Goal: Task Accomplishment & Management: Use online tool/utility

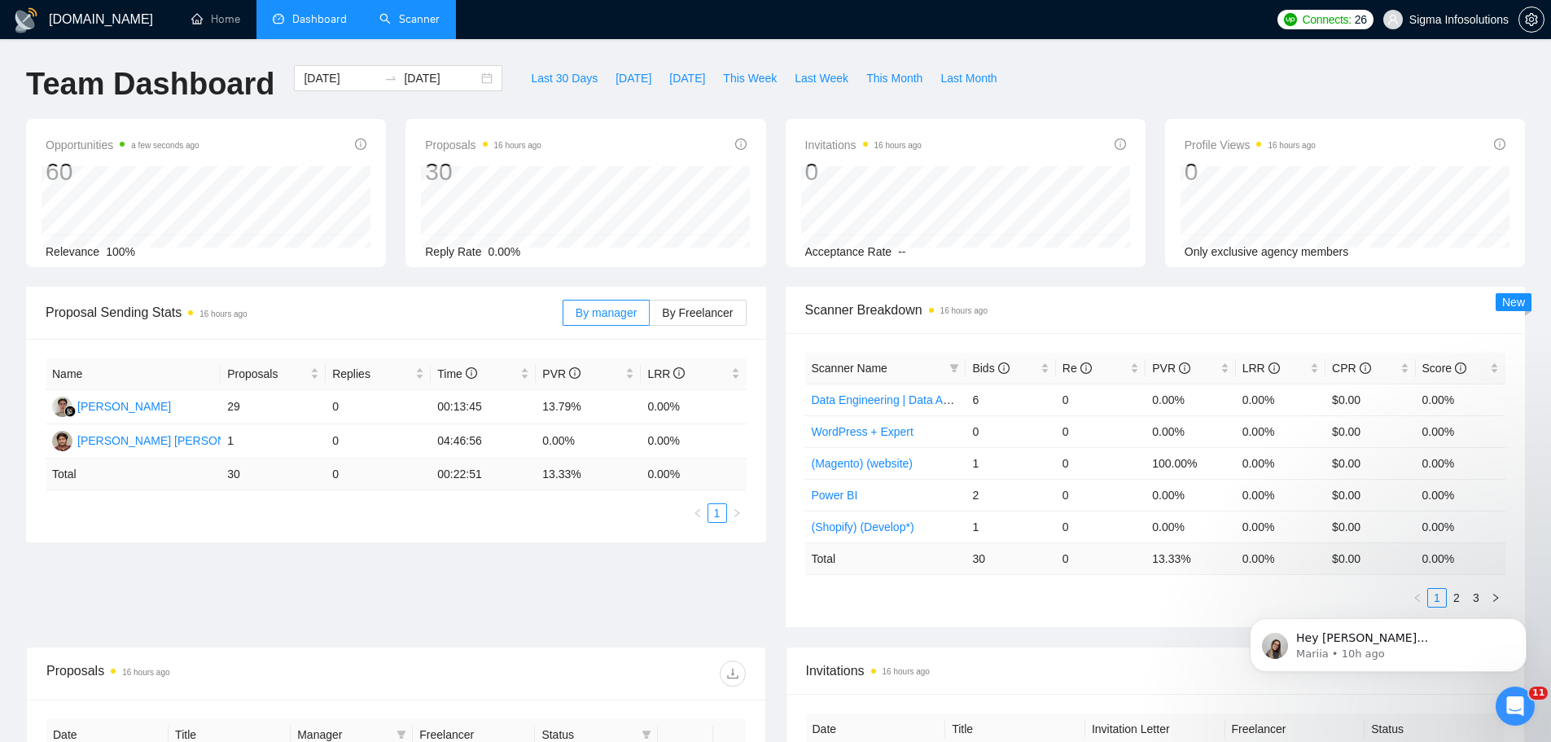
click at [397, 12] on link "Scanner" at bounding box center [409, 19] width 60 height 14
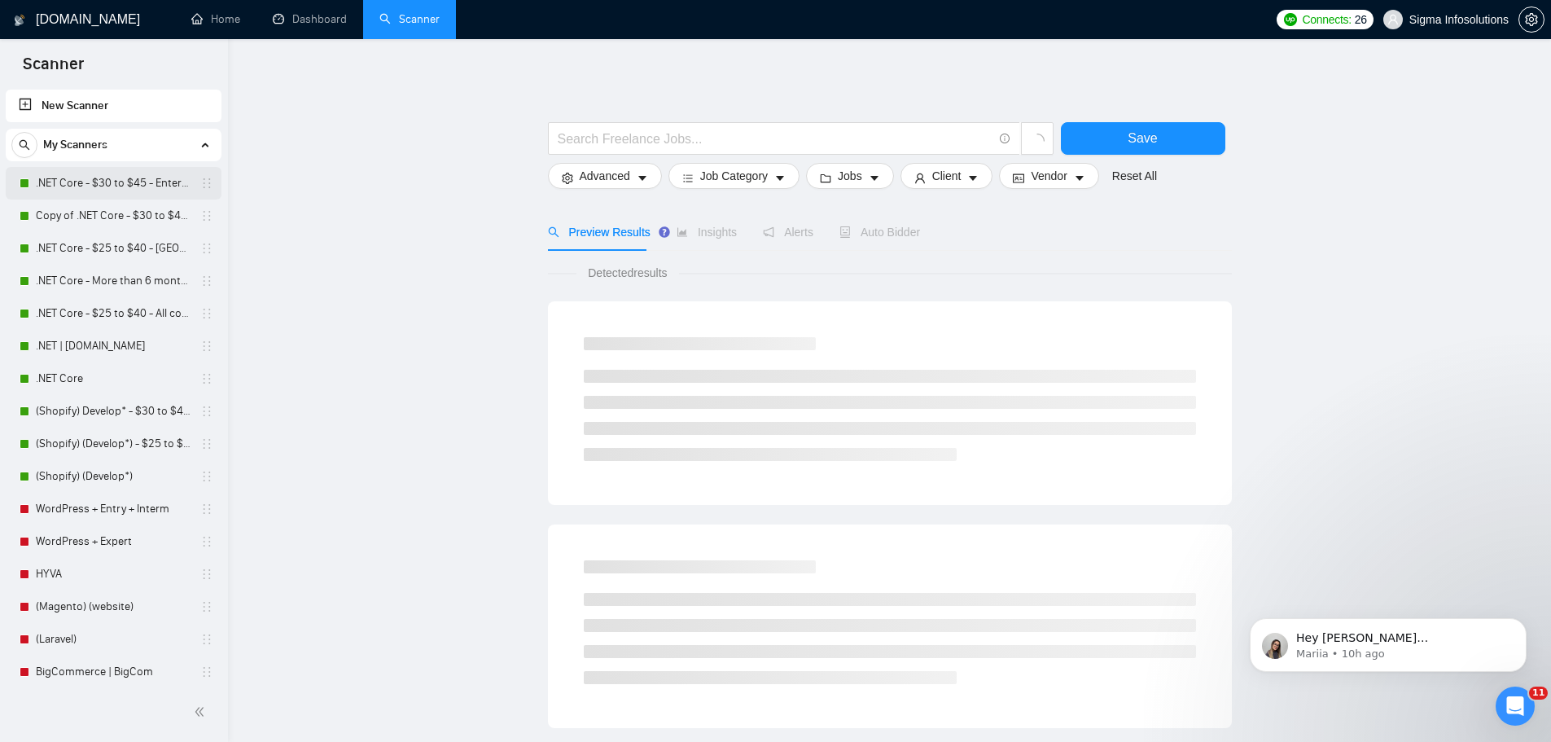
click at [121, 187] on link ".NET Core - $30 to $45 - Enterprise client - ROW" at bounding box center [113, 183] width 155 height 33
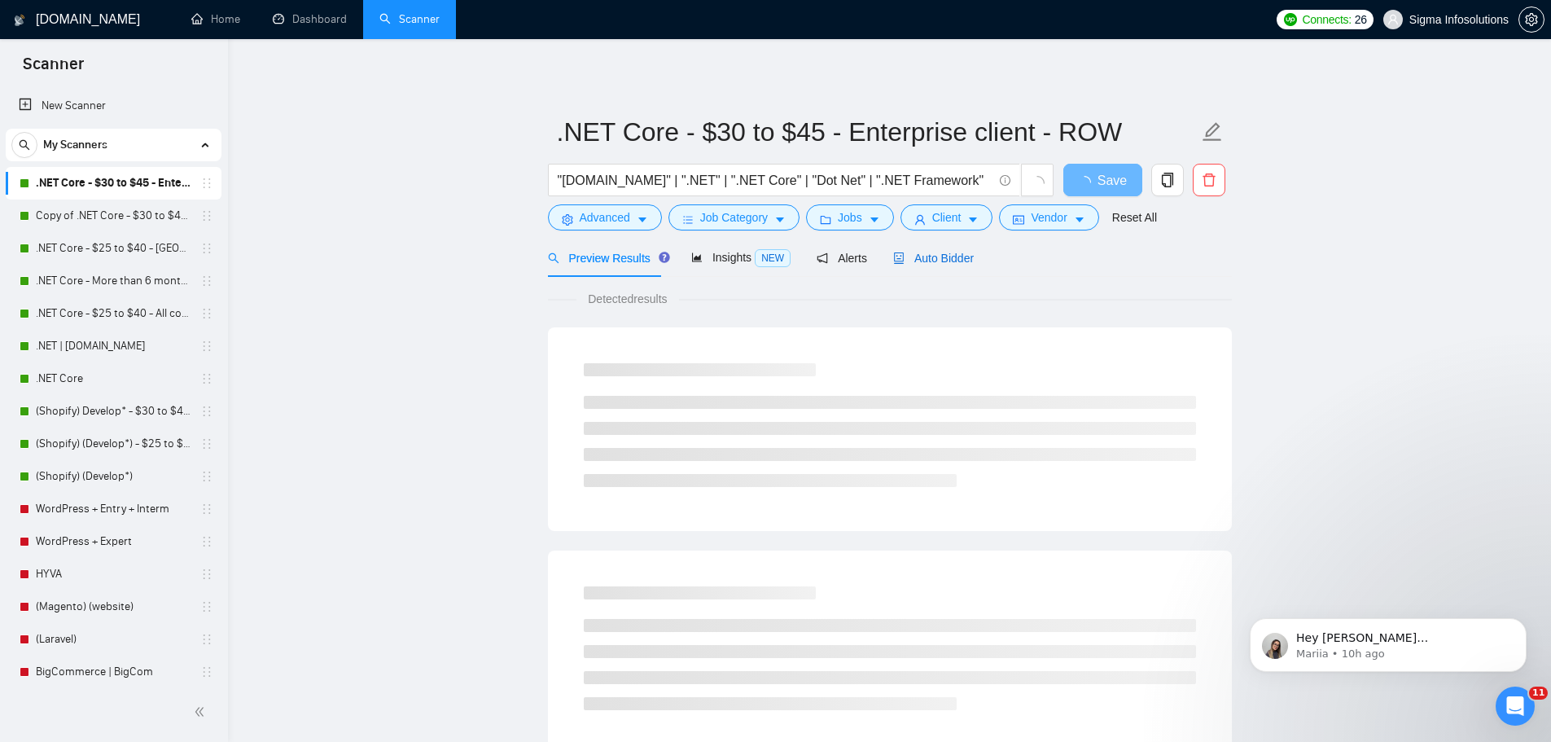
click at [932, 258] on span "Auto Bidder" at bounding box center [933, 258] width 81 height 13
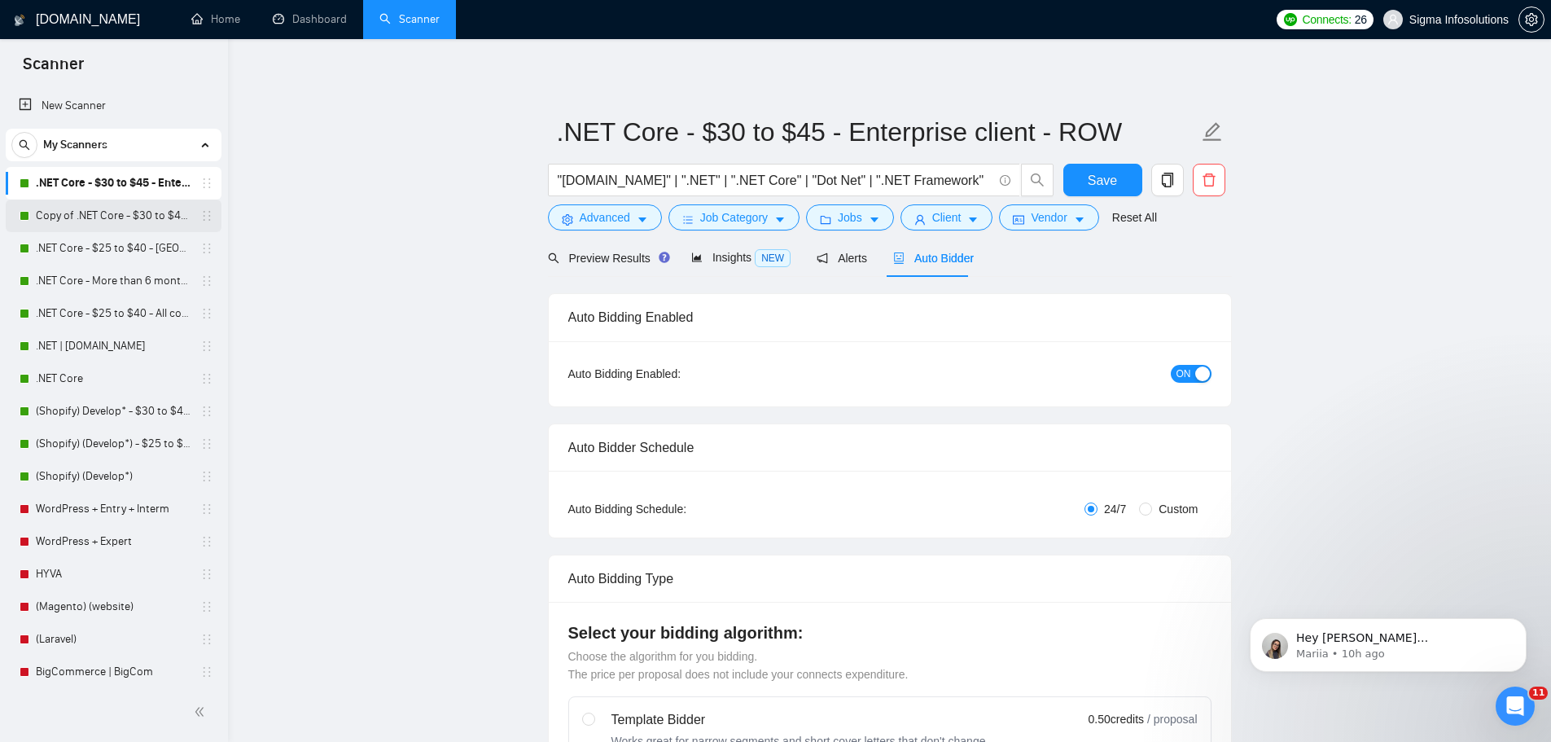
click at [89, 201] on link "Copy of .NET Core - $30 to $45 - Enterprise client - ROW" at bounding box center [113, 215] width 155 height 33
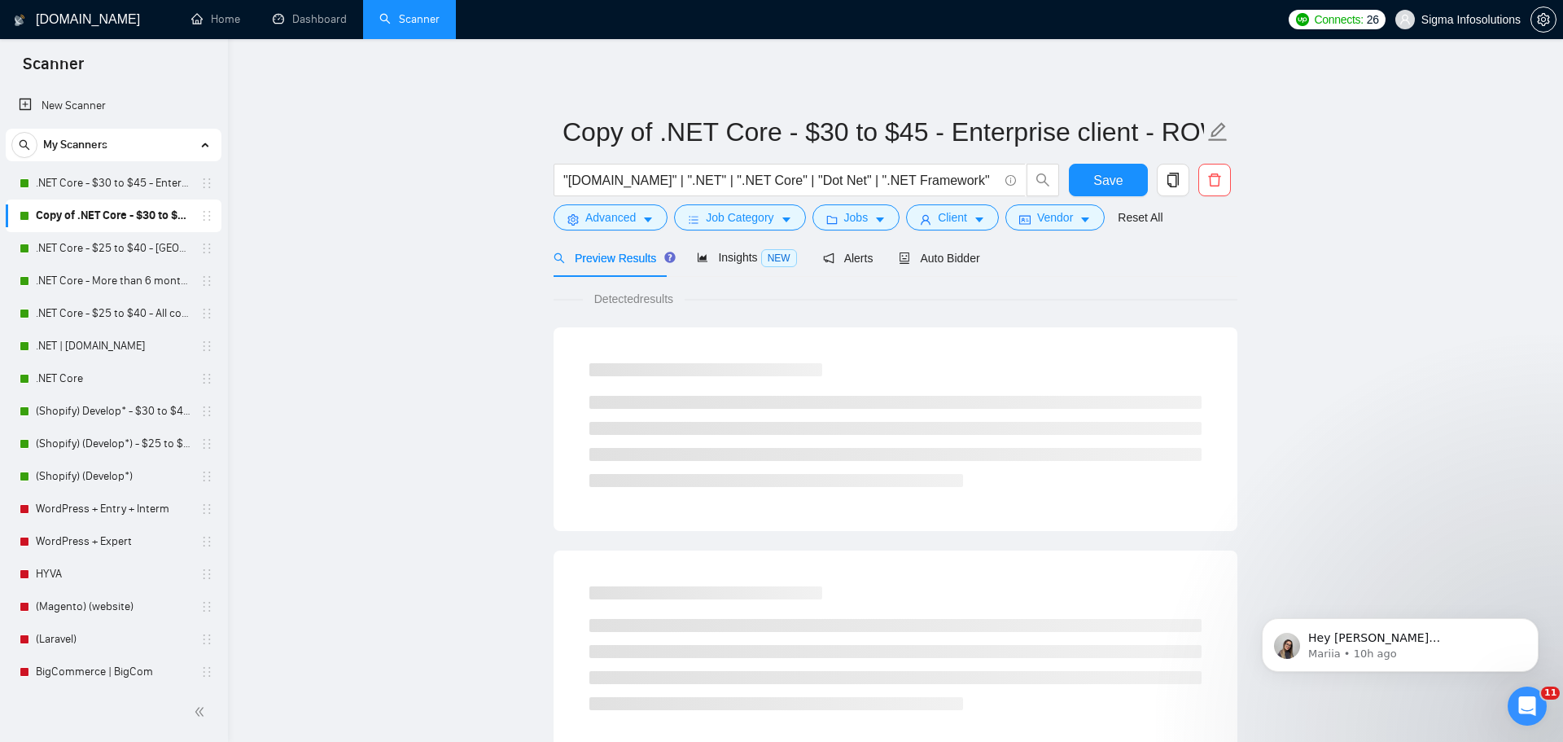
click at [87, 207] on link "Copy of .NET Core - $30 to $45 - Enterprise client - ROW" at bounding box center [113, 215] width 155 height 33
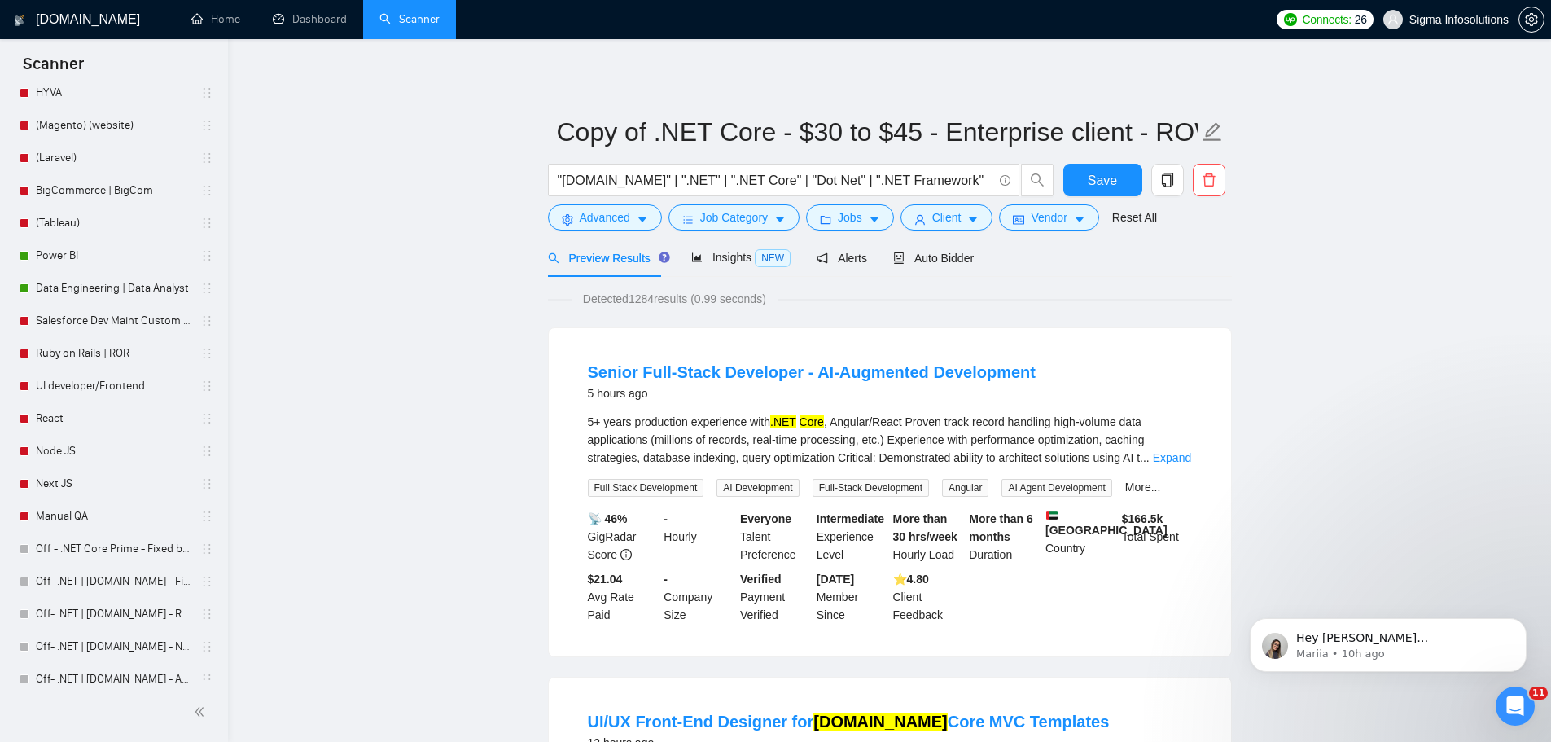
scroll to position [489, 0]
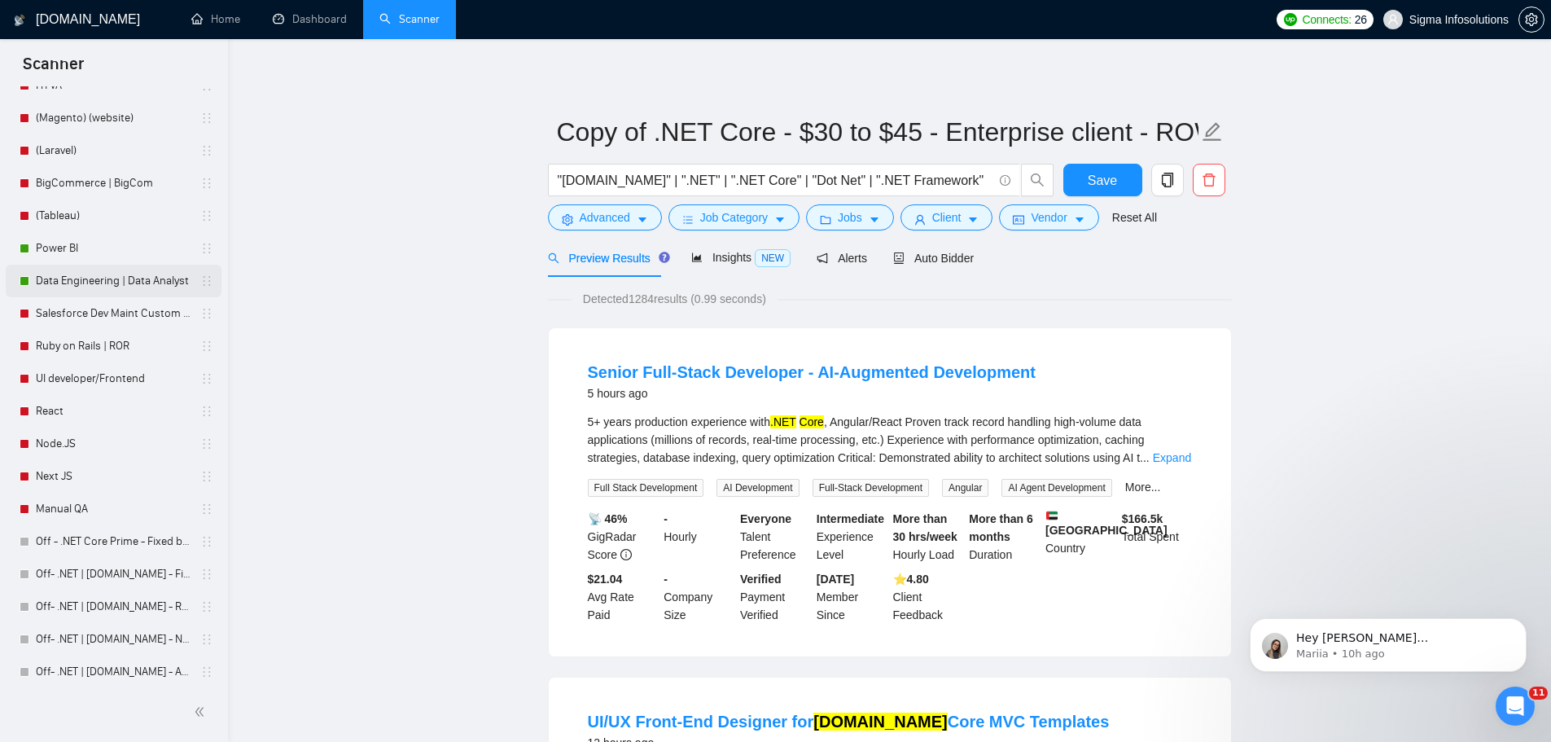
click at [108, 278] on link "Data Engineering | Data Analyst" at bounding box center [113, 281] width 155 height 33
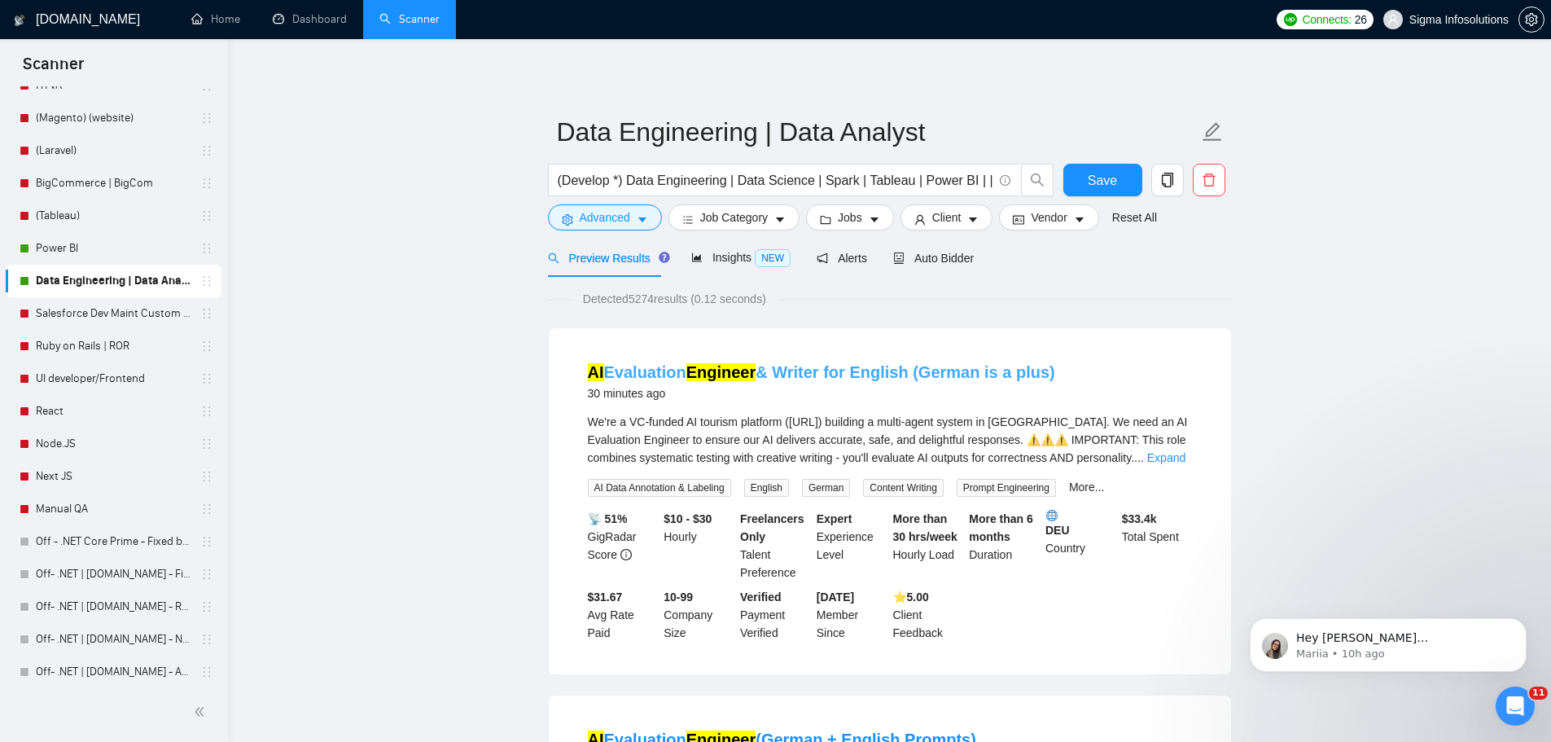
click at [861, 376] on link "AI Evaluation Engineer & Writer for English (German is a plus)" at bounding box center [821, 372] width 467 height 18
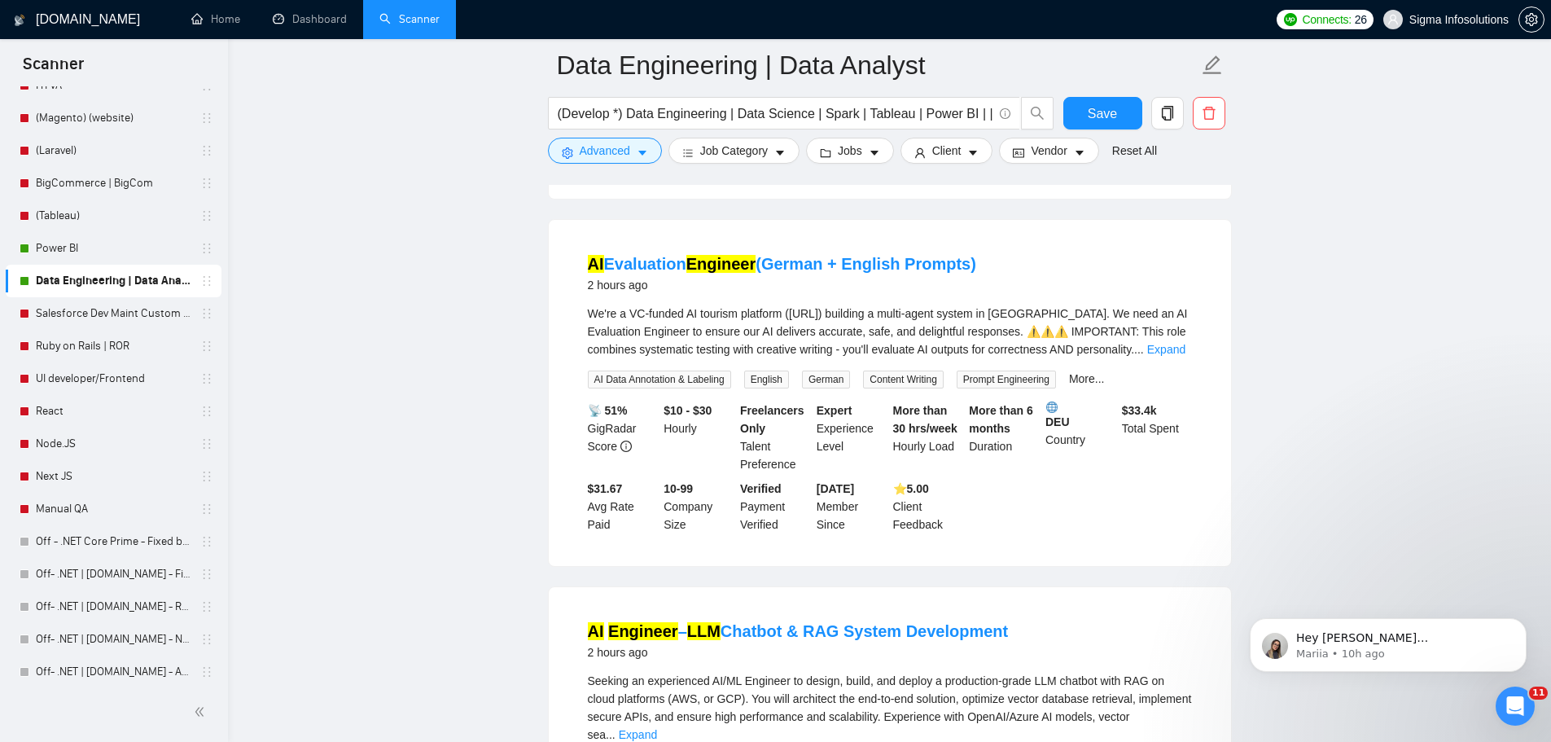
scroll to position [570, 0]
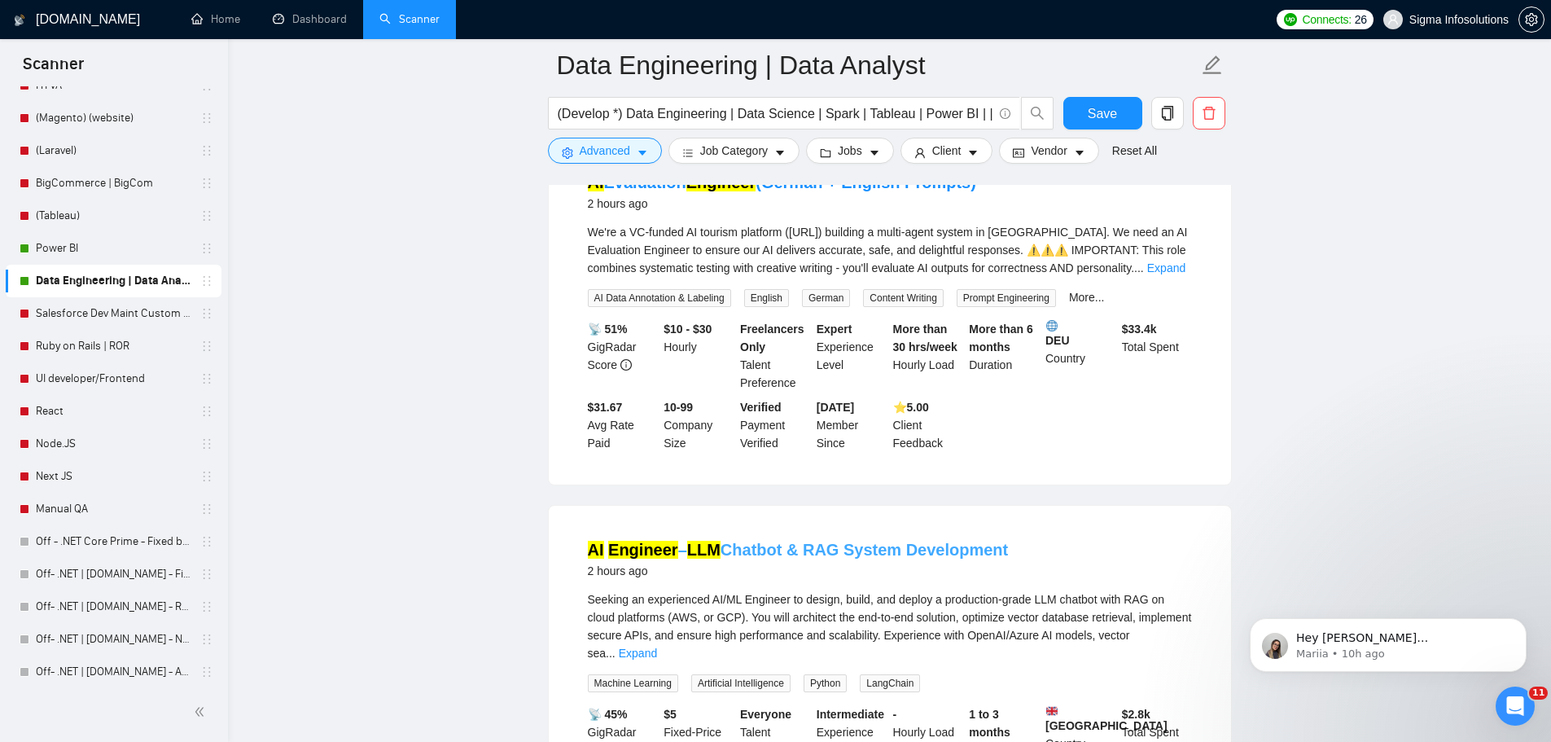
click at [814, 548] on link "AI Engineer – LLM Chatbot & RAG System Development" at bounding box center [798, 550] width 421 height 18
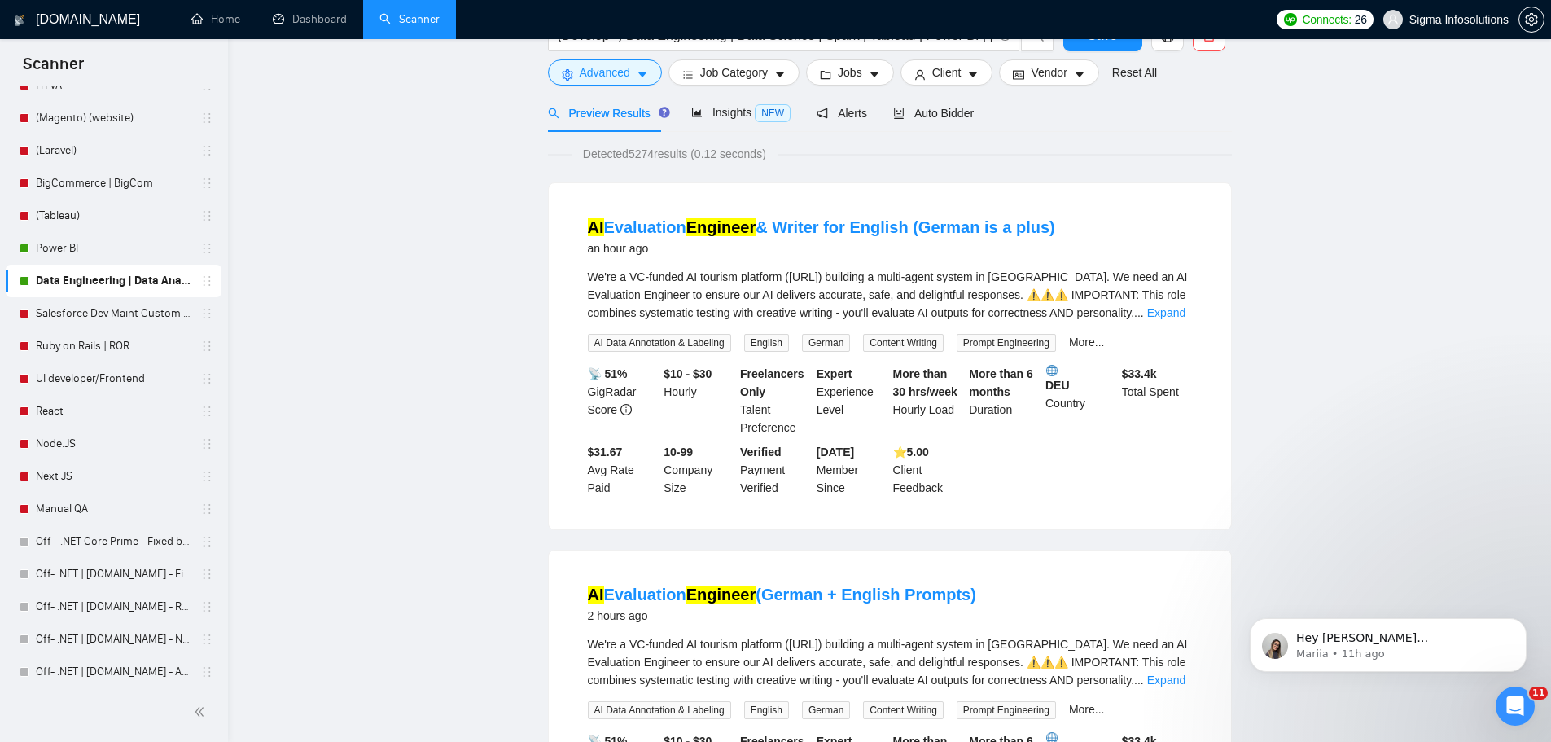
scroll to position [0, 0]
